Goal: Transaction & Acquisition: Book appointment/travel/reservation

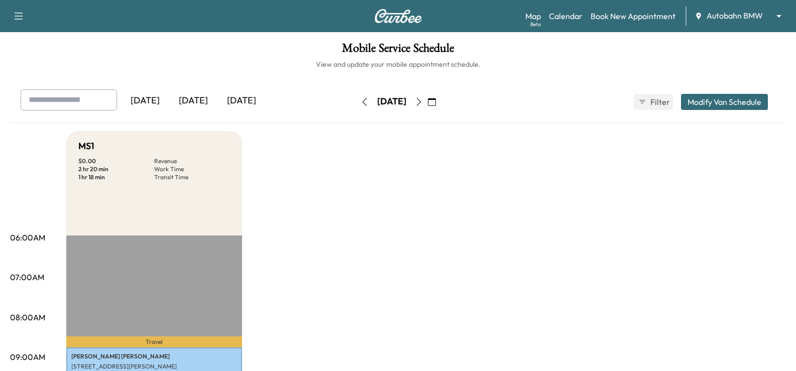
click at [440, 106] on button "button" at bounding box center [431, 102] width 17 height 16
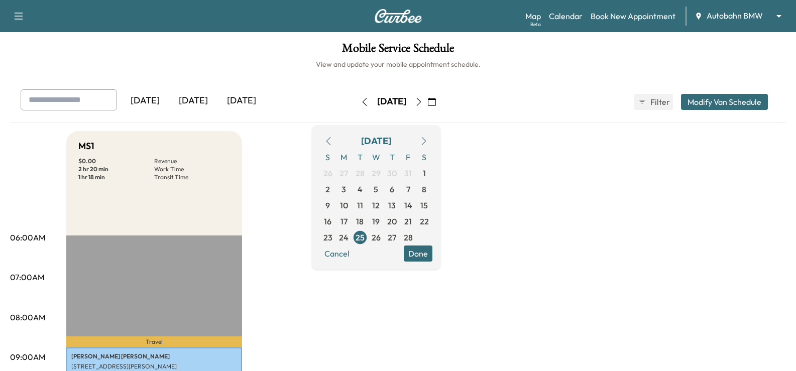
click at [428, 138] on icon "button" at bounding box center [424, 141] width 8 height 8
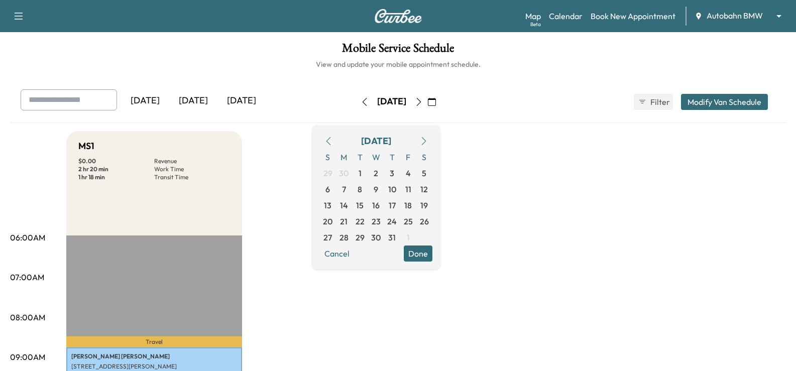
click at [428, 140] on icon "button" at bounding box center [424, 141] width 8 height 8
click at [332, 141] on icon "button" at bounding box center [328, 141] width 8 height 8
click at [395, 191] on span "11" at bounding box center [392, 189] width 6 height 12
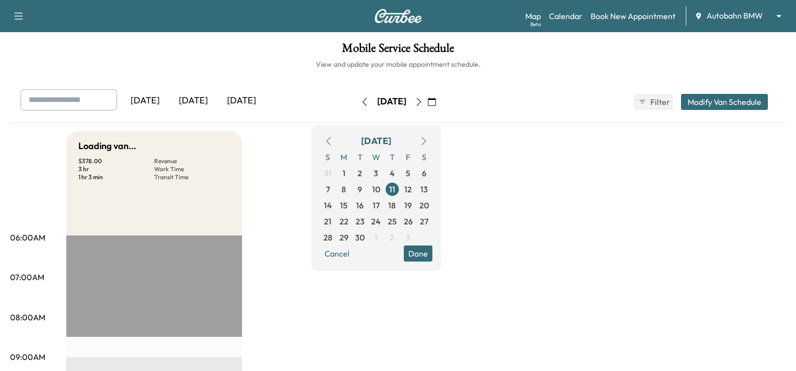
click at [432, 255] on button "Done" at bounding box center [418, 254] width 29 height 16
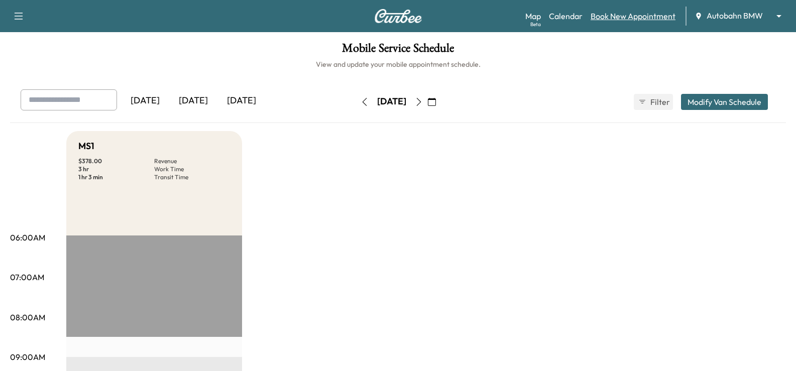
click at [634, 20] on link "Book New Appointment" at bounding box center [633, 16] width 85 height 12
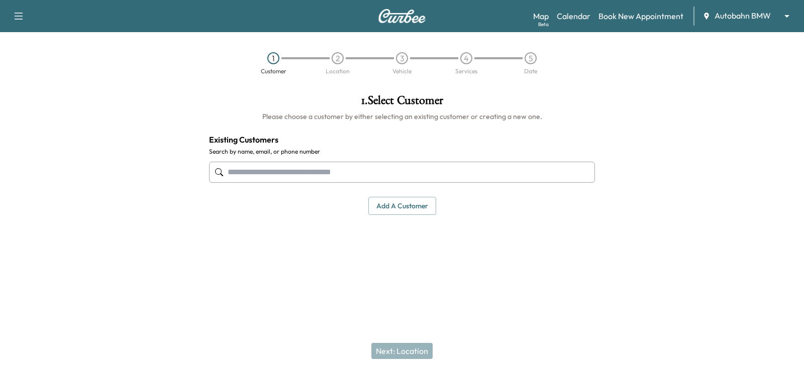
paste input "**********"
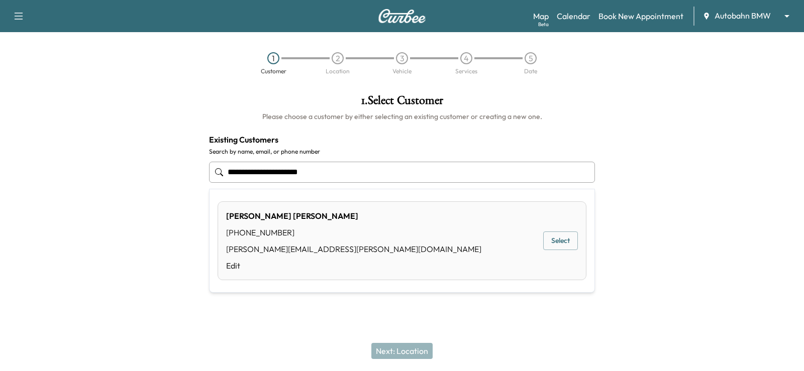
click at [566, 239] on button "Select" at bounding box center [560, 241] width 35 height 19
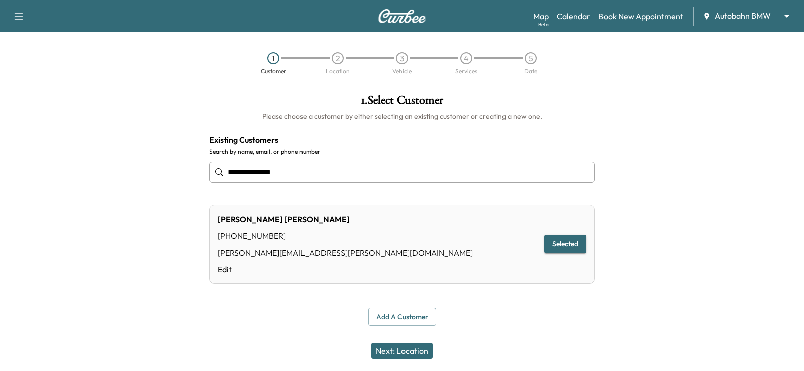
type input "**********"
click at [407, 343] on button "Next: Location" at bounding box center [401, 351] width 61 height 16
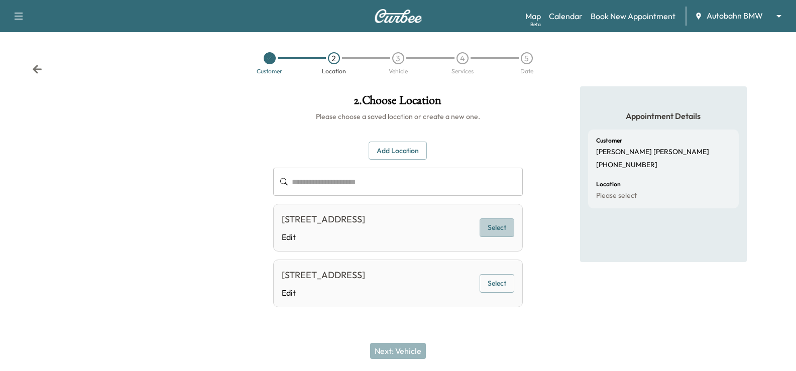
click at [512, 237] on button "Select" at bounding box center [497, 227] width 35 height 19
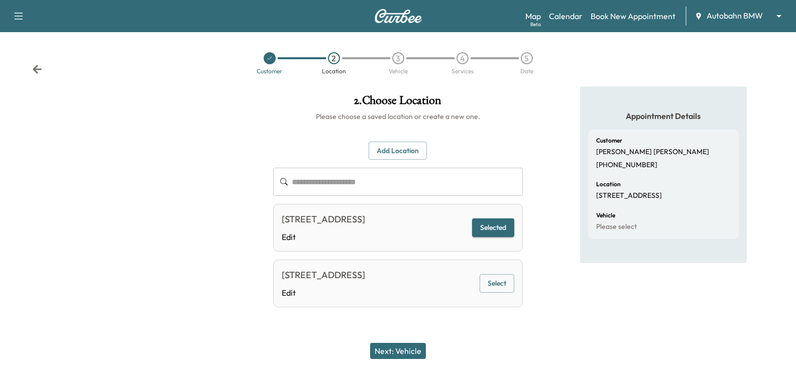
click at [415, 349] on button "Next: Vehicle" at bounding box center [398, 351] width 56 height 16
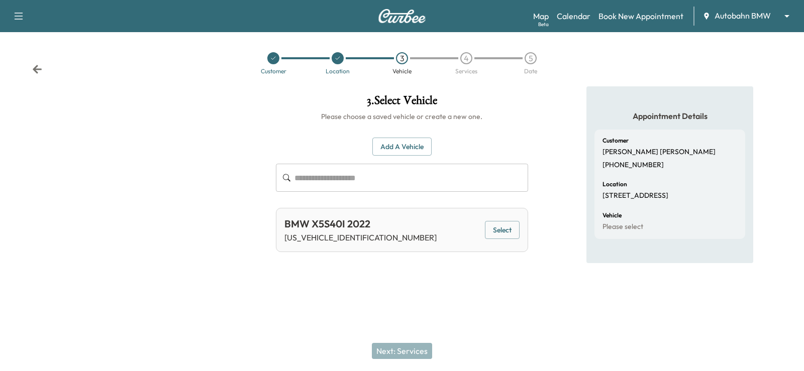
click at [523, 231] on div "BMW X5S40I 2022 [US_VEHICLE_IDENTIFICATION_NUMBER] Select" at bounding box center [402, 230] width 252 height 44
click at [537, 310] on div "Support Log Out Map Beta Calendar Book New Appointment Autobahn BMW ******** ​ …" at bounding box center [402, 185] width 804 height 371
drag, startPoint x: 525, startPoint y: 298, endPoint x: 430, endPoint y: 194, distance: 140.7
click at [525, 297] on div at bounding box center [402, 288] width 804 height 32
click at [422, 149] on button "Add a Vehicle" at bounding box center [401, 147] width 59 height 19
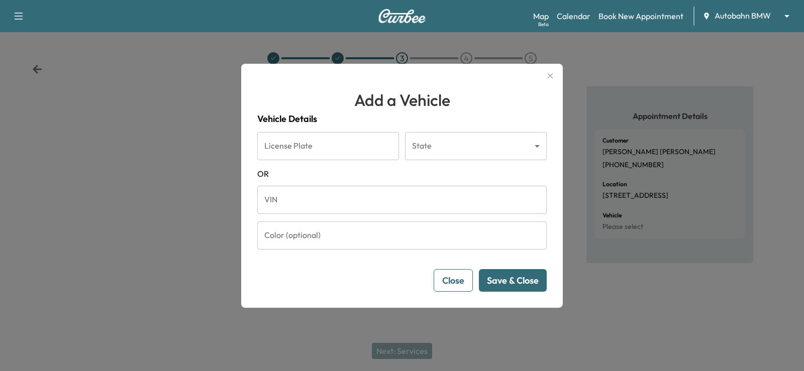
drag, startPoint x: 304, startPoint y: 207, endPoint x: 314, endPoint y: 212, distance: 10.8
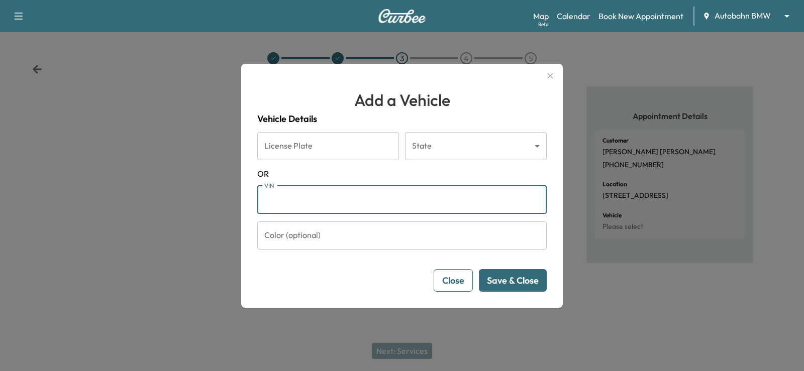
paste input "**********"
type input "**********"
click at [520, 274] on button "Save & Close" at bounding box center [513, 280] width 68 height 23
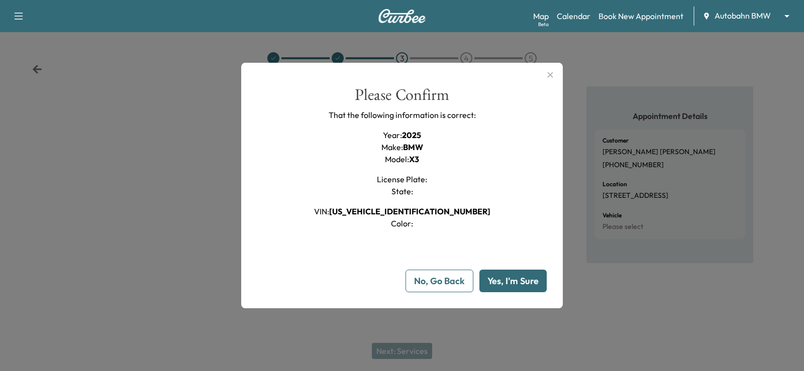
click at [536, 280] on button "Yes, I'm Sure" at bounding box center [512, 281] width 67 height 23
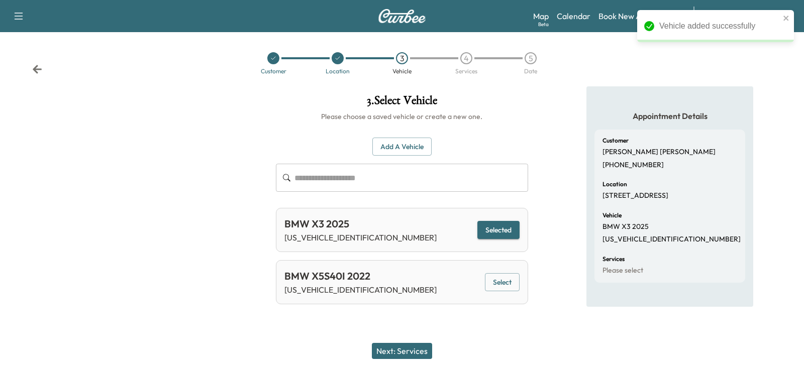
click at [402, 352] on button "Next: Services" at bounding box center [402, 351] width 60 height 16
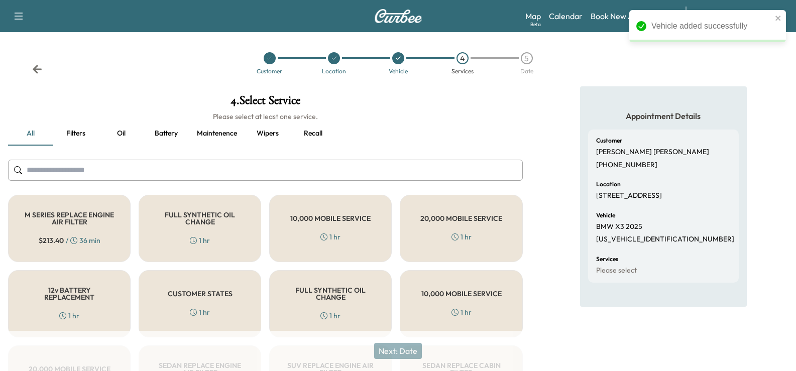
click at [226, 243] on div "FULL SYNTHETIC OIL CHANGE 1 hr" at bounding box center [200, 228] width 123 height 67
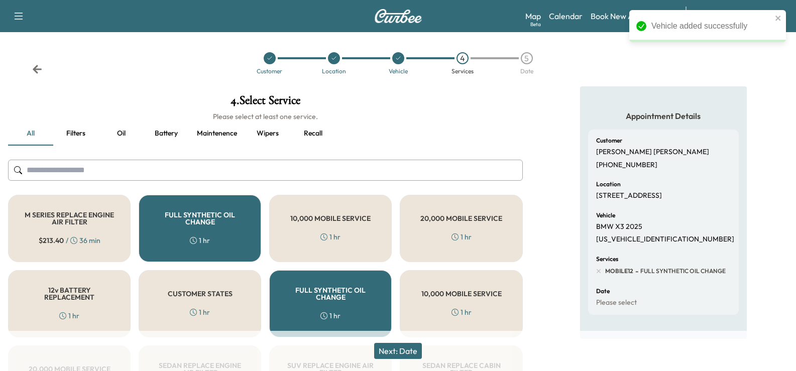
click at [392, 353] on button "Next: Date" at bounding box center [398, 351] width 48 height 16
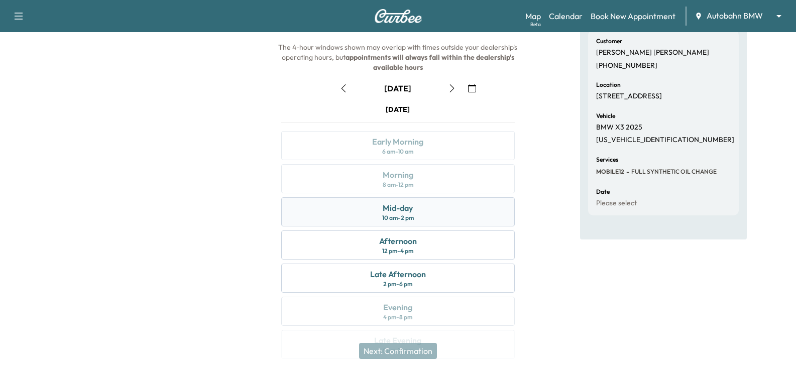
scroll to position [81, 0]
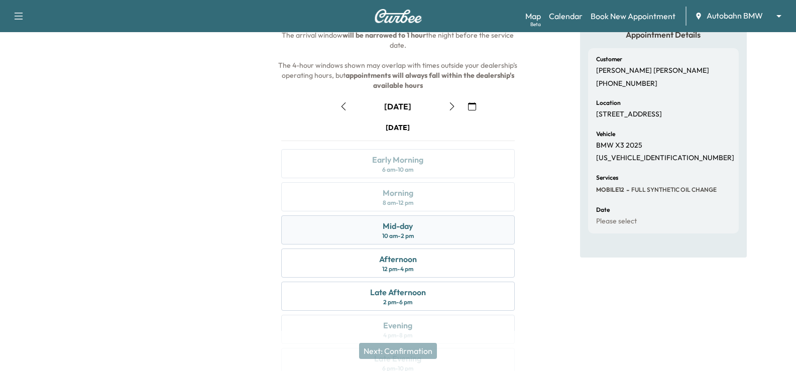
click at [440, 235] on div "Mid-day 10 am - 2 pm" at bounding box center [397, 229] width 233 height 29
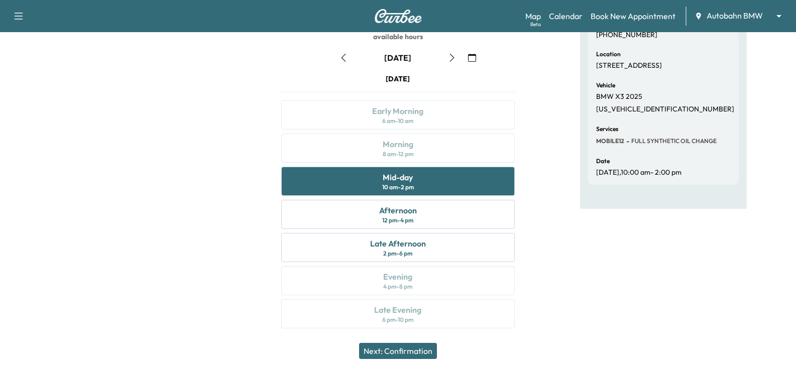
scroll to position [132, 0]
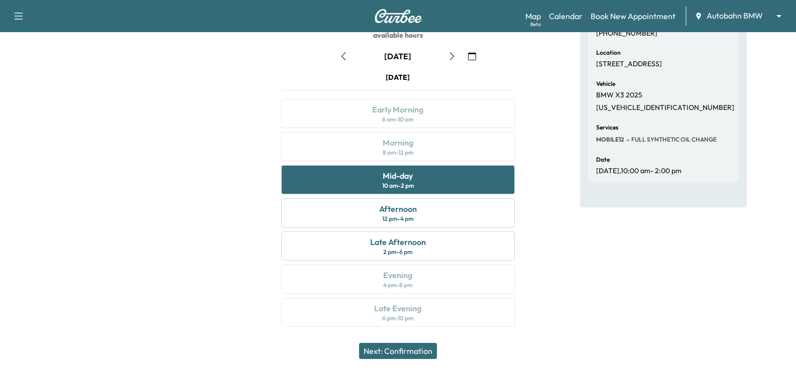
click at [685, 327] on div "Appointment Details Customer [PERSON_NAME] [PHONE_NUMBER] Location [STREET_ADDR…" at bounding box center [663, 147] width 167 height 384
click at [658, 320] on div "Appointment Details Customer [PERSON_NAME] [PHONE_NUMBER] Location [STREET_ADDR…" at bounding box center [663, 147] width 167 height 384
click at [417, 356] on button "Next: Confirmation" at bounding box center [398, 351] width 78 height 16
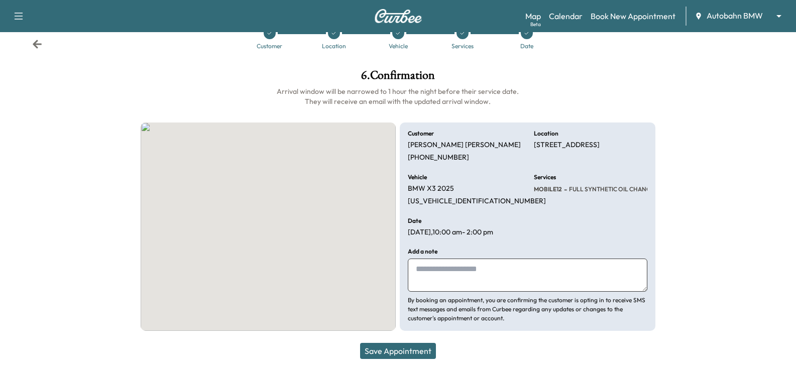
scroll to position [25, 0]
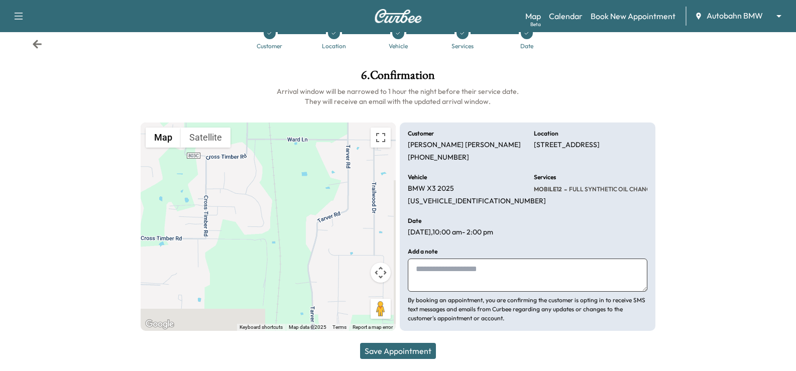
click at [742, 232] on div at bounding box center [729, 200] width 133 height 278
click at [410, 350] on button "Save Appointment" at bounding box center [398, 351] width 76 height 16
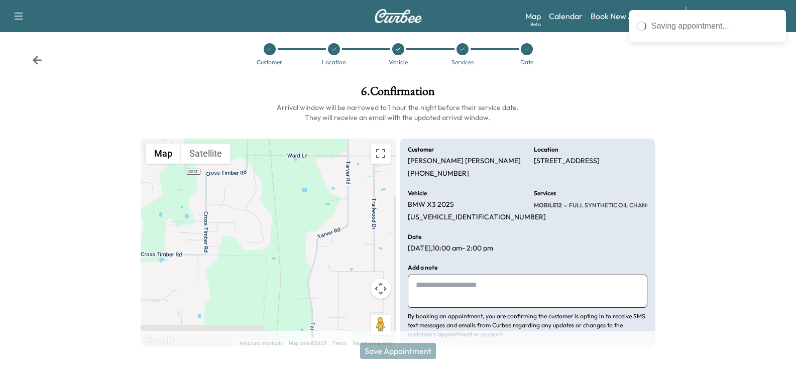
scroll to position [0, 0]
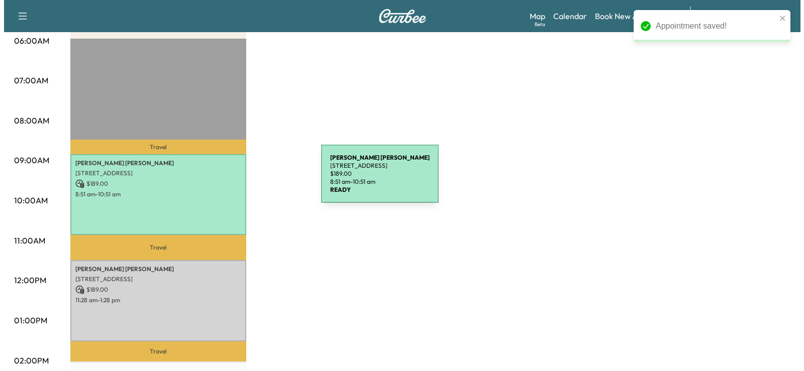
scroll to position [251, 0]
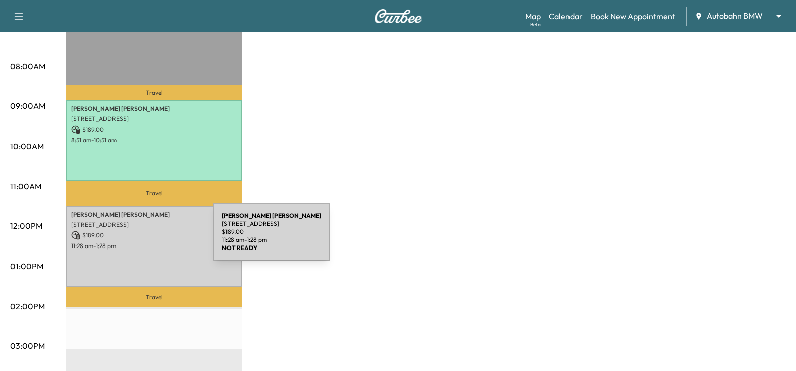
click at [138, 238] on div "[PERSON_NAME] [STREET_ADDRESS] $ 189.00 11:28 am - 1:28 pm" at bounding box center [154, 246] width 176 height 81
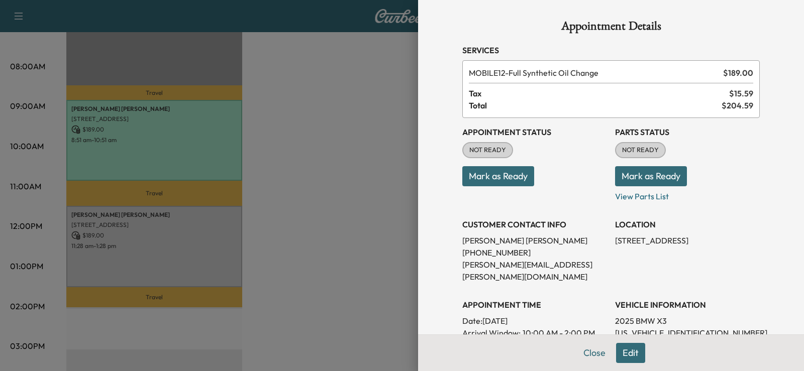
drag, startPoint x: 513, startPoint y: 176, endPoint x: 522, endPoint y: 180, distance: 10.4
click at [515, 176] on button "Mark as Ready" at bounding box center [498, 176] width 72 height 20
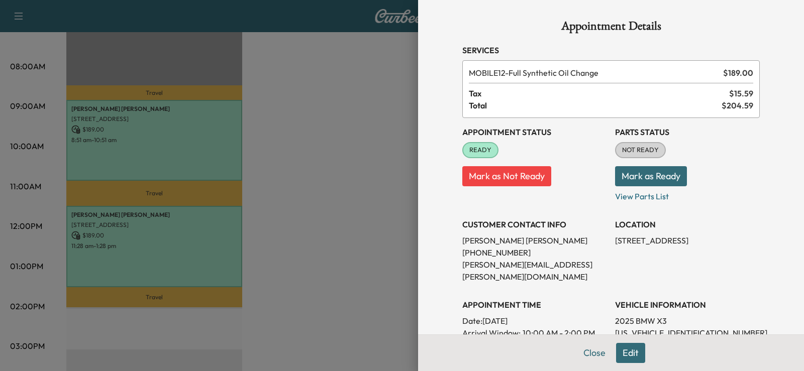
click at [739, 231] on div "LOCATION [STREET_ADDRESS]" at bounding box center [687, 246] width 145 height 72
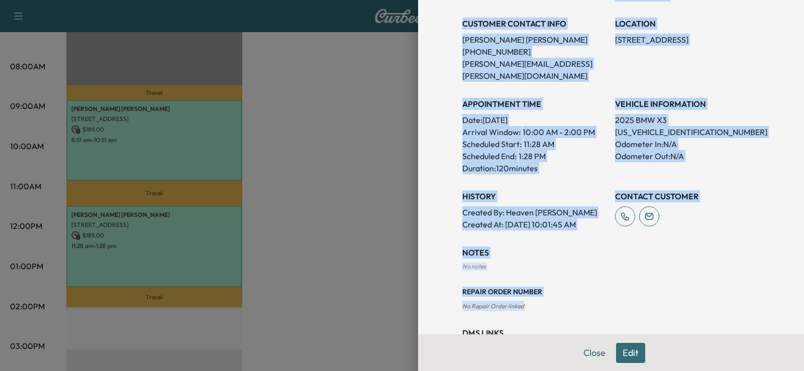
scroll to position [232, 0]
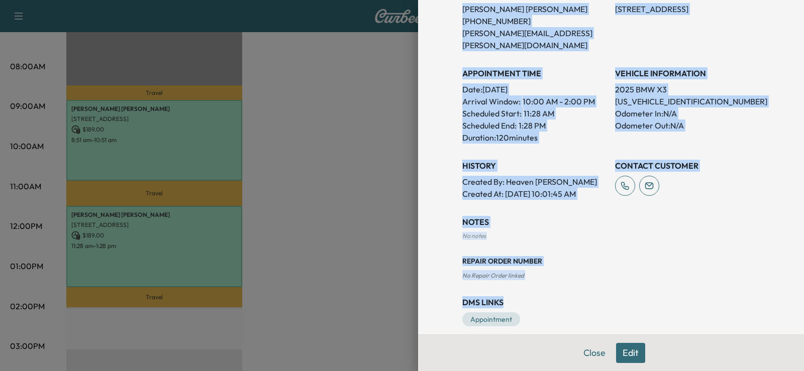
drag, startPoint x: 449, startPoint y: 49, endPoint x: 727, endPoint y: 279, distance: 360.2
click at [727, 279] on div "Appointment Details Services MOBILE12 - Full Synthetic Oil Change $ 189.00 Tax …" at bounding box center [610, 57] width 321 height 578
copy div "Services MOBILE12 - Full Synthetic Oil Change $ 189.00 Tax $ 15.59 Total $ 204.…"
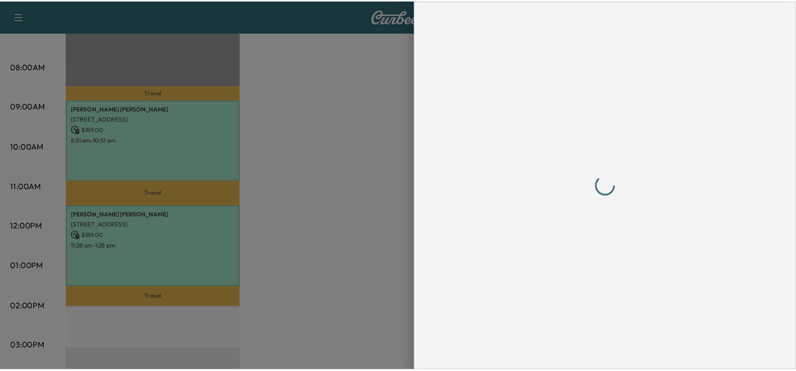
scroll to position [0, 0]
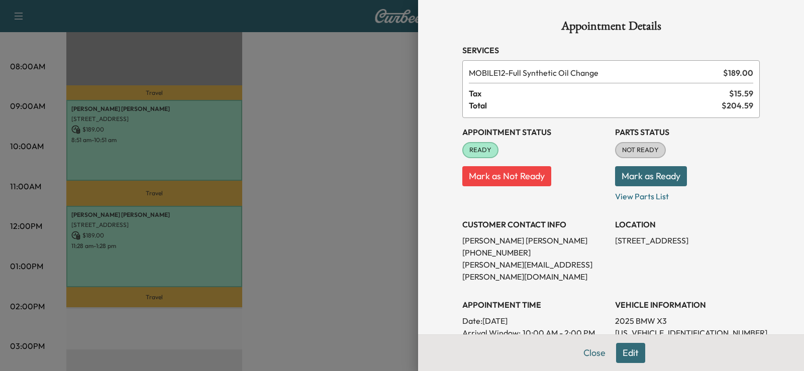
drag, startPoint x: 337, startPoint y: 209, endPoint x: 340, endPoint y: 214, distance: 5.7
click at [337, 211] on div at bounding box center [402, 185] width 804 height 371
